Goal: Information Seeking & Learning: Learn about a topic

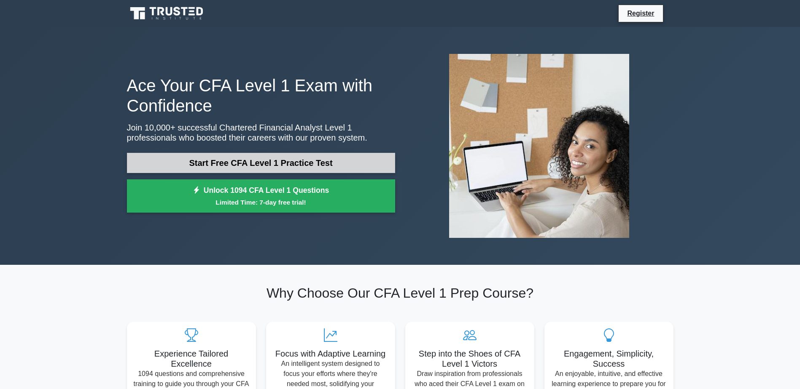
click at [296, 168] on link "Start Free CFA Level 1 Practice Test" at bounding box center [261, 163] width 268 height 20
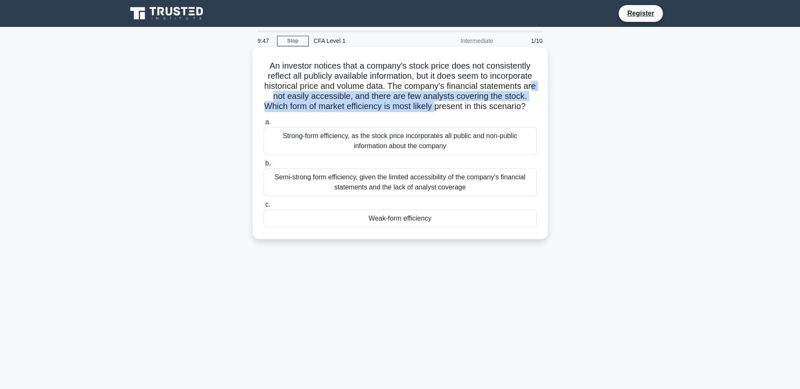
drag, startPoint x: 330, startPoint y: 94, endPoint x: 330, endPoint y: 113, distance: 19.0
click at [330, 112] on h5 "An investor notices that a company's stock price does not consistently reflect …" at bounding box center [400, 86] width 275 height 51
drag, startPoint x: 330, startPoint y: 113, endPoint x: 431, endPoint y: 102, distance: 101.0
click at [431, 102] on h5 "An investor notices that a company's stock price does not consistently reflect …" at bounding box center [400, 86] width 275 height 51
drag, startPoint x: 428, startPoint y: 107, endPoint x: 426, endPoint y: 99, distance: 8.0
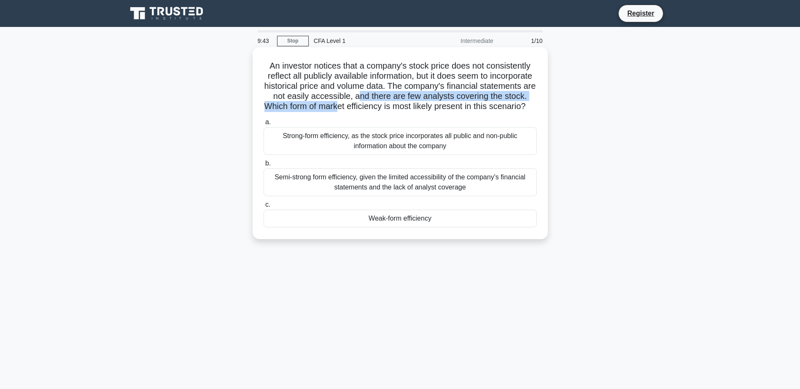
click at [426, 99] on h5 "An investor notices that a company's stock price does not consistently reflect …" at bounding box center [400, 86] width 275 height 51
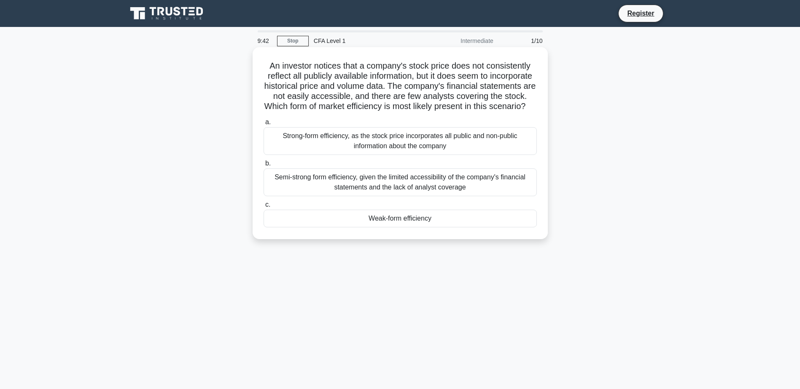
drag, startPoint x: 426, startPoint y: 99, endPoint x: 430, endPoint y: 118, distance: 19.5
click at [430, 112] on h5 "An investor notices that a company's stock price does not consistently reflect …" at bounding box center [400, 86] width 275 height 51
drag, startPoint x: 380, startPoint y: 90, endPoint x: 383, endPoint y: 94, distance: 4.9
click at [383, 94] on h5 "An investor notices that a company's stock price does not consistently reflect …" at bounding box center [400, 86] width 275 height 51
drag, startPoint x: 383, startPoint y: 94, endPoint x: 478, endPoint y: 99, distance: 95.4
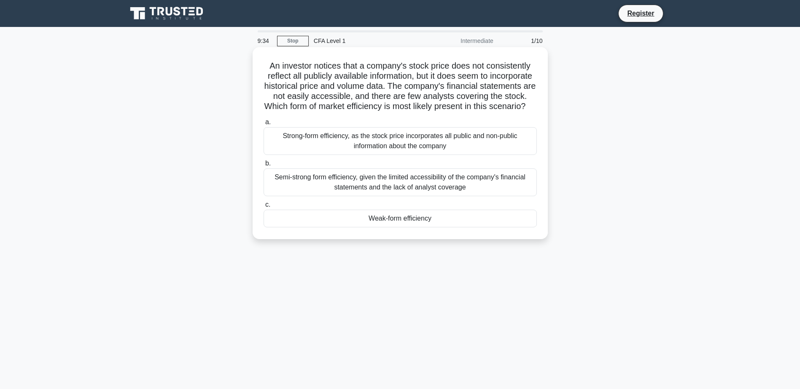
click at [478, 99] on h5 "An investor notices that a company's stock price does not consistently reflect …" at bounding box center [400, 86] width 275 height 51
drag, startPoint x: 478, startPoint y: 99, endPoint x: 476, endPoint y: 107, distance: 8.3
click at [476, 107] on h5 "An investor notices that a company's stock price does not consistently reflect …" at bounding box center [400, 86] width 275 height 51
click at [446, 196] on div "Semi-strong form efficiency, given the limited accessibility of the company's f…" at bounding box center [399, 183] width 273 height 28
click at [263, 166] on input "b. Semi-strong form efficiency, given the limited accessibility of the company'…" at bounding box center [263, 163] width 0 height 5
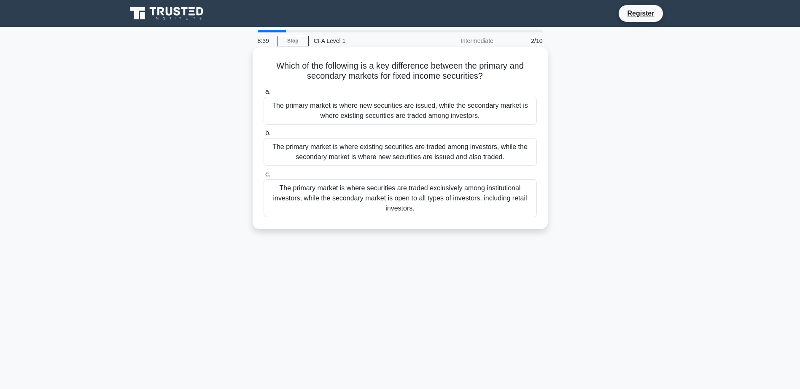
click at [448, 113] on div "The primary market is where new securities are issued, while the secondary mark…" at bounding box center [399, 111] width 273 height 28
click at [263, 95] on input "a. The primary market is where new securities are issued, while the secondary m…" at bounding box center [263, 91] width 0 height 5
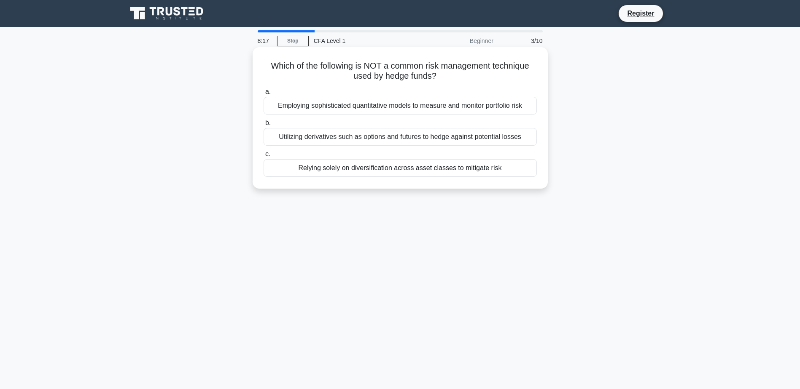
click at [481, 165] on div "Relying solely on diversification across asset classes to mitigate risk" at bounding box center [399, 168] width 273 height 18
click at [263, 157] on input "c. Relying solely on diversification across asset classes to mitigate risk" at bounding box center [263, 154] width 0 height 5
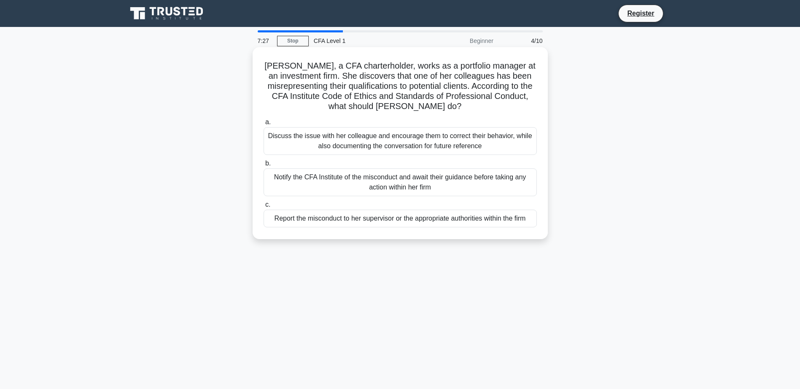
click at [483, 141] on div "Discuss the issue with her colleague and encourage them to correct their behavi…" at bounding box center [399, 141] width 273 height 28
click at [263, 125] on input "a. Discuss the issue with her colleague and encourage them to correct their beh…" at bounding box center [263, 122] width 0 height 5
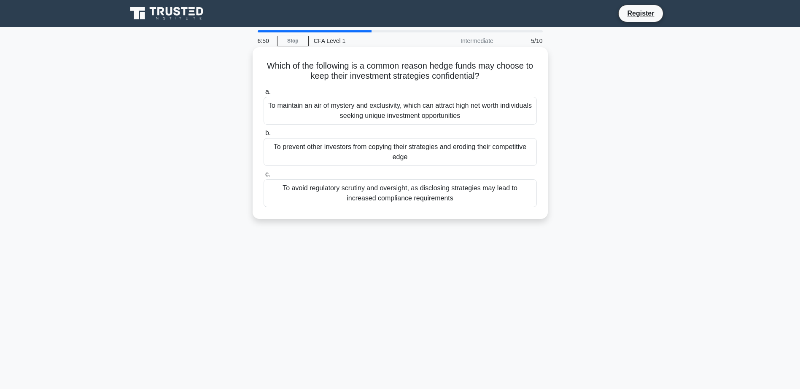
click at [401, 199] on div "To avoid regulatory scrutiny and oversight, as disclosing strategies may lead t…" at bounding box center [399, 194] width 273 height 28
click at [263, 177] on input "c. To avoid regulatory scrutiny and oversight, as disclosing strategies may lea…" at bounding box center [263, 174] width 0 height 5
click at [395, 149] on div "The value of an option decreases as the time to expiration approaches, all else…" at bounding box center [399, 152] width 273 height 28
click at [263, 136] on input "b. The value of an option decreases as the time to expiration approaches, all e…" at bounding box center [263, 133] width 0 height 5
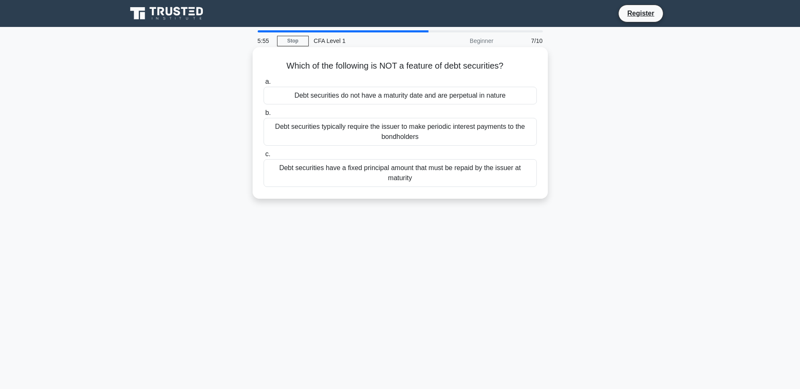
click at [380, 99] on div "Debt securities do not have a maturity date and are perpetual in nature" at bounding box center [399, 96] width 273 height 18
click at [263, 85] on input "a. Debt securities do not have a maturity date and are perpetual in nature" at bounding box center [263, 81] width 0 height 5
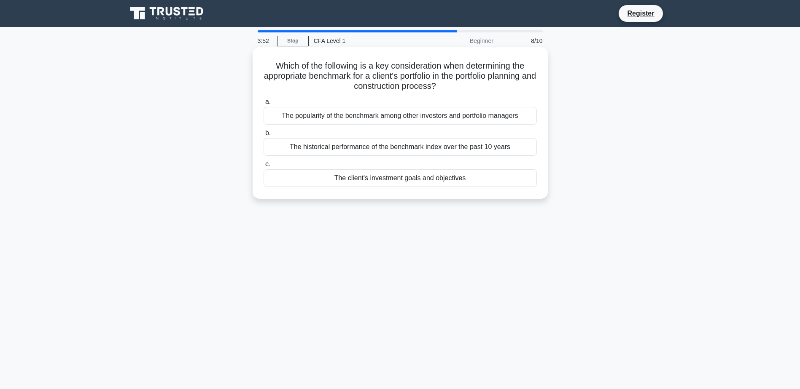
click at [432, 179] on div "The client's investment goals and objectives" at bounding box center [399, 178] width 273 height 18
click at [263, 167] on input "c. The client's investment goals and objectives" at bounding box center [263, 164] width 0 height 5
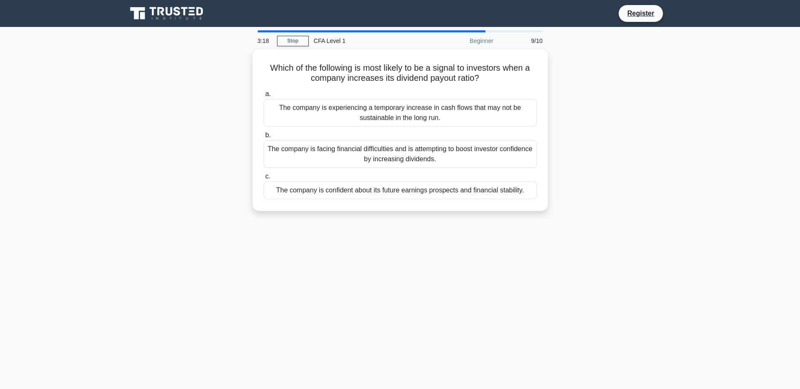
drag, startPoint x: 464, startPoint y: 188, endPoint x: 438, endPoint y: 233, distance: 51.6
click at [438, 233] on div "3:18 Stop CFA Level 1 Beginner 9/10 Which of the following is most likely to be…" at bounding box center [400, 240] width 556 height 421
click at [438, 233] on div "3:17 Stop CFA Level 1 Beginner 9/10 Which of the following is most likely to be…" at bounding box center [400, 240] width 556 height 421
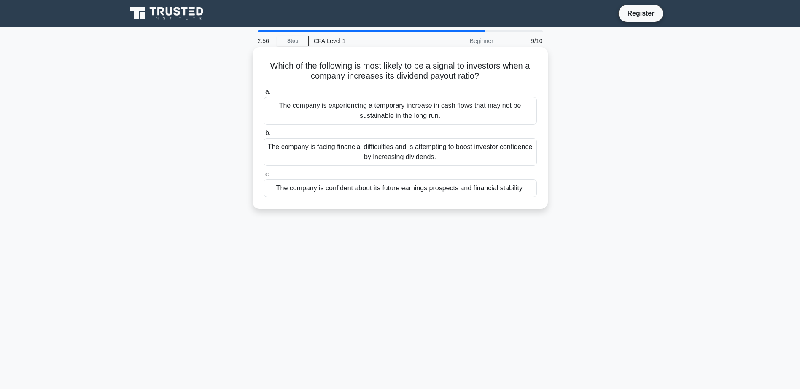
click at [358, 155] on div "The company is facing financial difficulties and is attempting to boost investo…" at bounding box center [399, 152] width 273 height 28
click at [263, 136] on input "b. The company is facing financial difficulties and is attempting to boost inve…" at bounding box center [263, 133] width 0 height 5
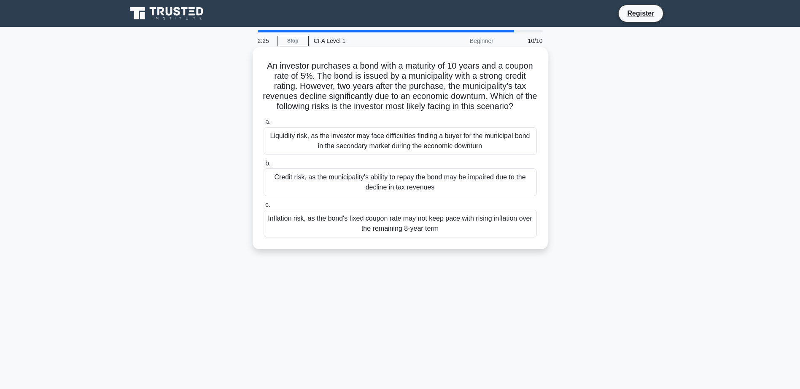
click at [379, 188] on div "Credit risk, as the municipality's ability to repay the bond may be impaired du…" at bounding box center [399, 183] width 273 height 28
click at [263, 166] on input "b. Credit risk, as the municipality's ability to repay the bond may be impaired…" at bounding box center [263, 163] width 0 height 5
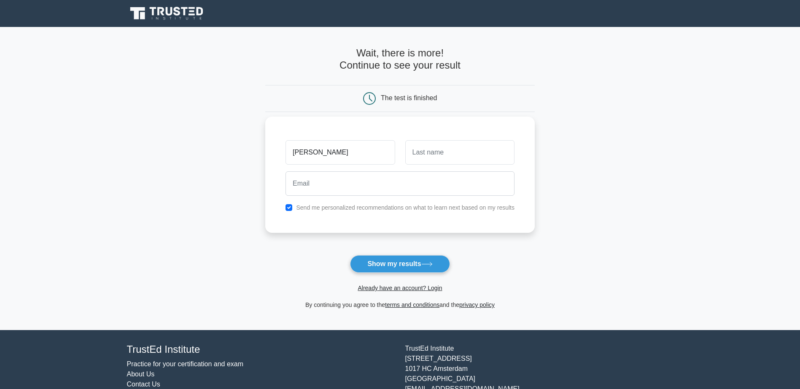
type input "[PERSON_NAME]"
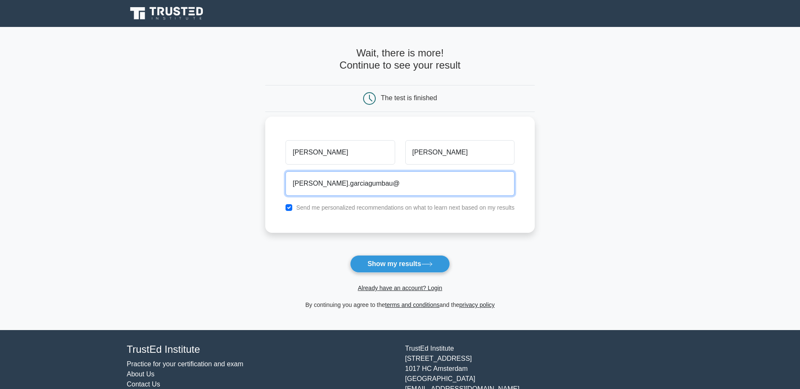
type input "[PERSON_NAME][EMAIL_ADDRESS][DOMAIN_NAME]"
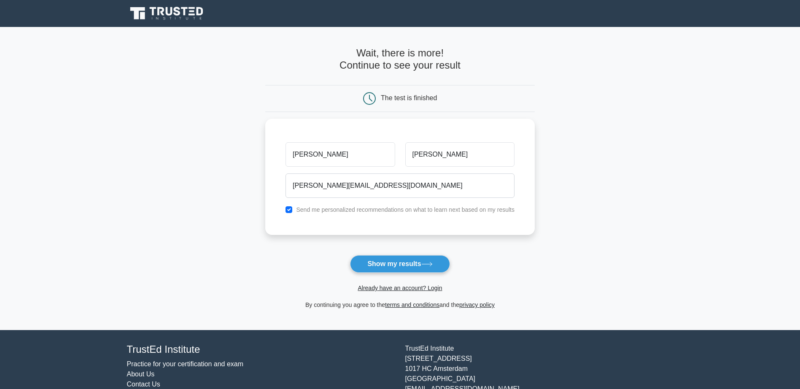
click at [416, 270] on button "Show my results" at bounding box center [399, 264] width 99 height 18
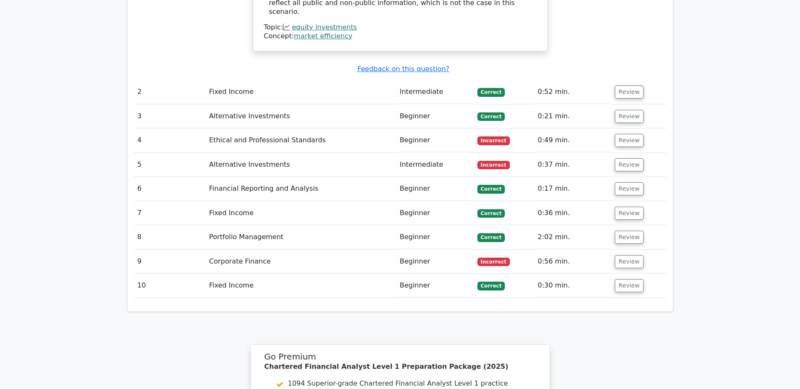
scroll to position [1096, 0]
